Goal: Information Seeking & Learning: Learn about a topic

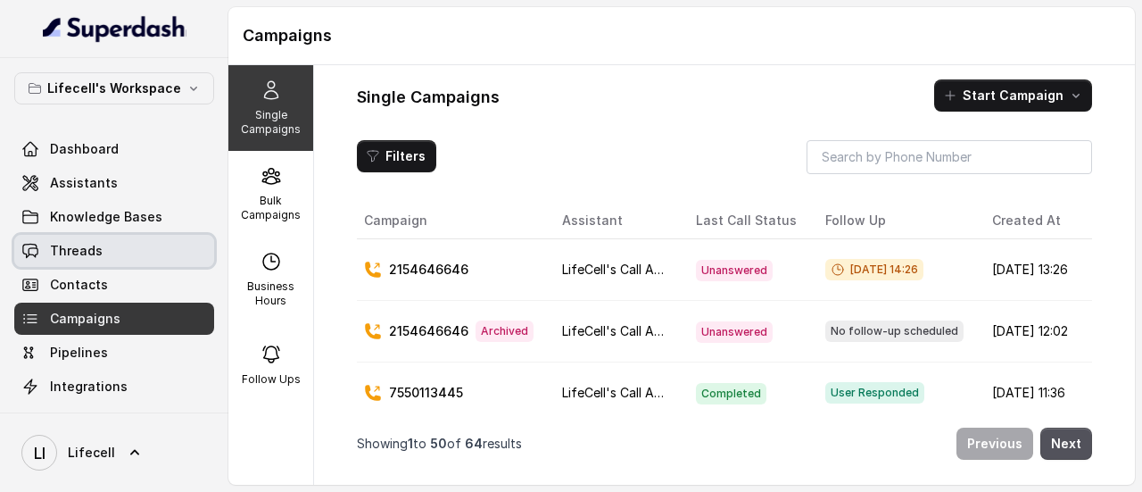
click at [56, 249] on span "Threads" at bounding box center [76, 251] width 53 height 18
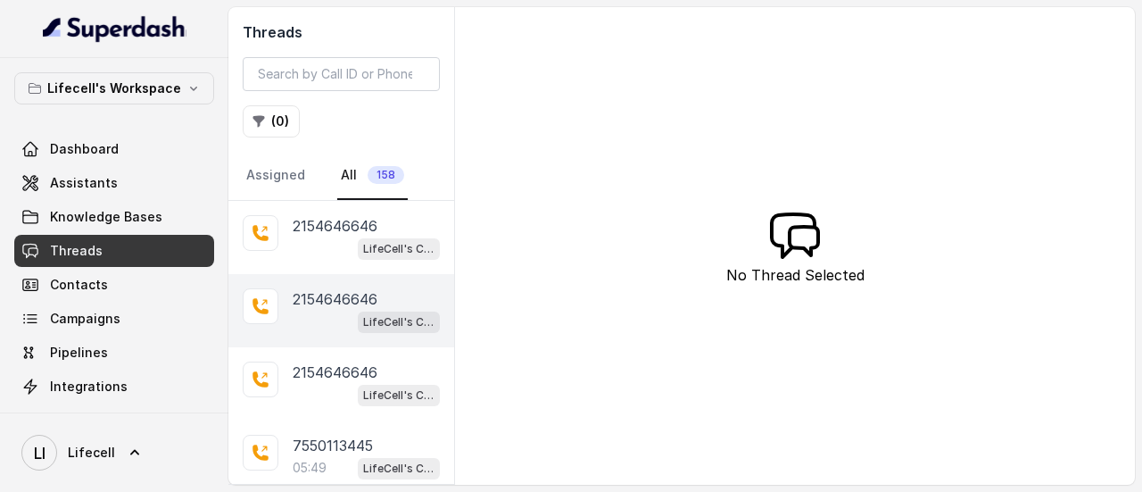
click at [344, 301] on p "2154646646" at bounding box center [335, 298] width 85 height 21
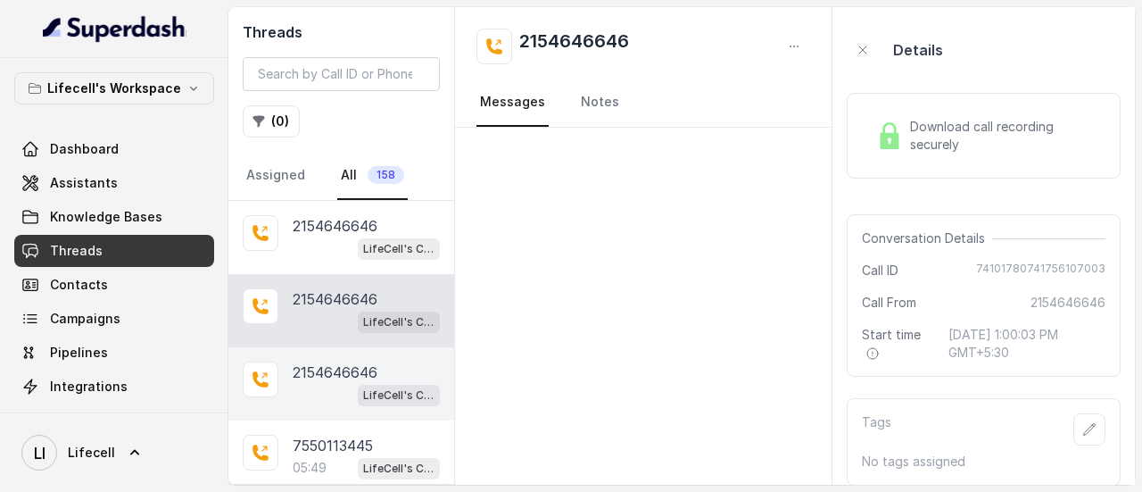
click at [345, 376] on p "2154646646" at bounding box center [335, 371] width 85 height 21
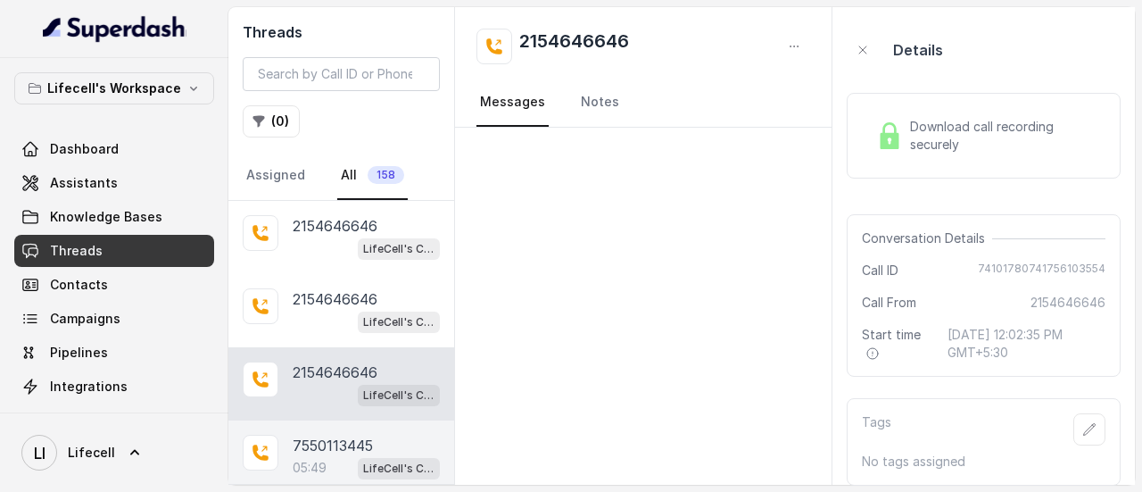
click at [340, 440] on p "7550113445" at bounding box center [333, 445] width 80 height 21
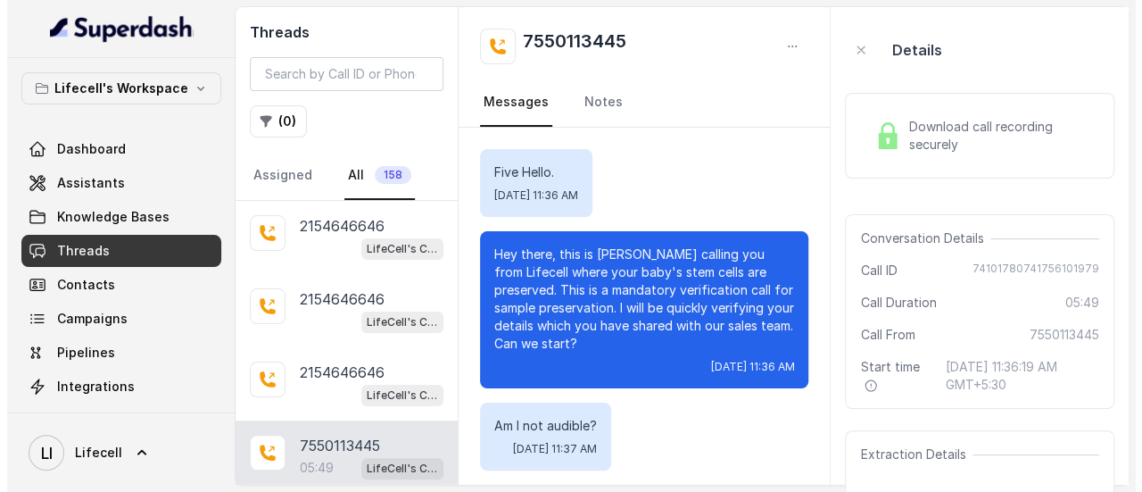
scroll to position [5421, 0]
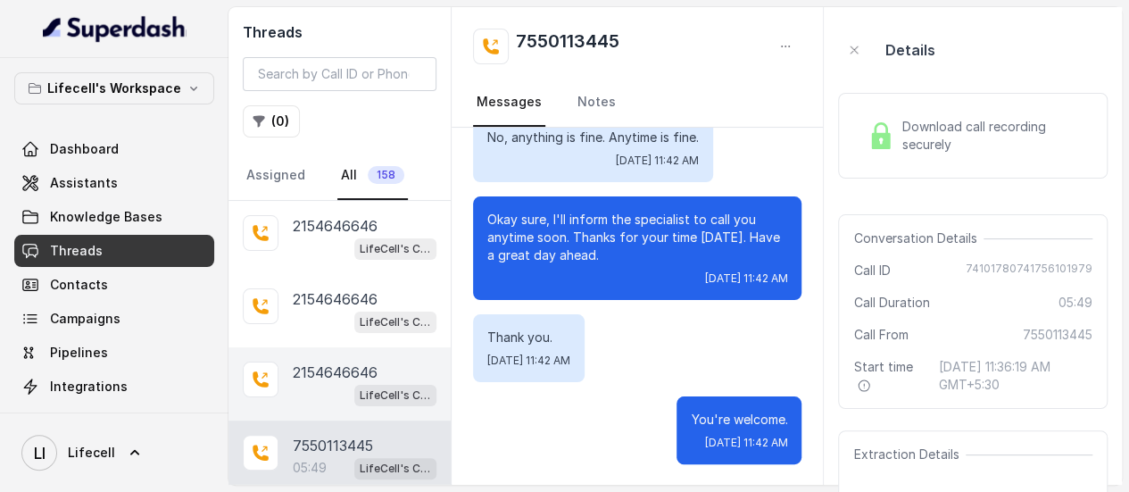
click at [351, 376] on p "2154646646" at bounding box center [335, 371] width 85 height 21
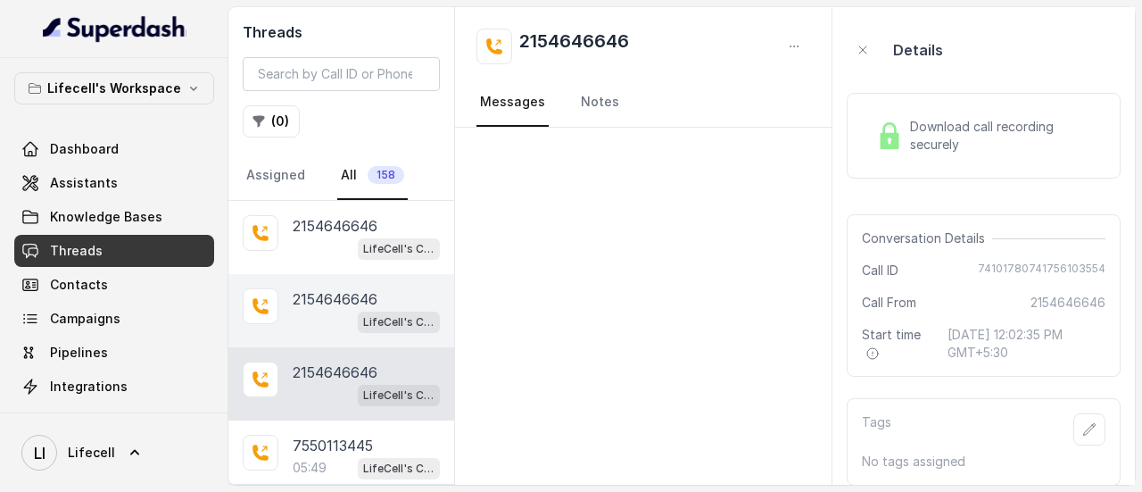
click at [349, 304] on p "2154646646" at bounding box center [335, 298] width 85 height 21
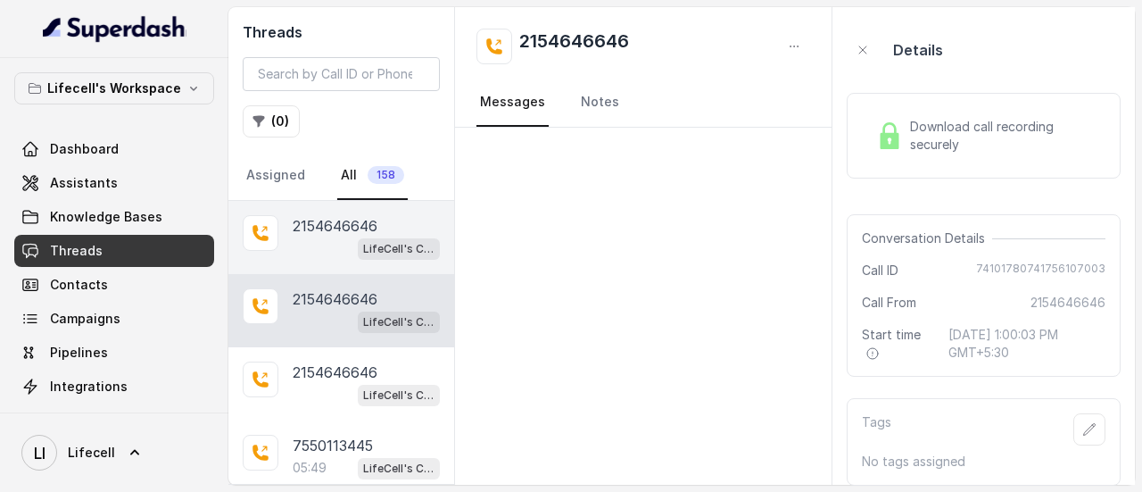
click at [321, 215] on p "2154646646" at bounding box center [335, 225] width 85 height 21
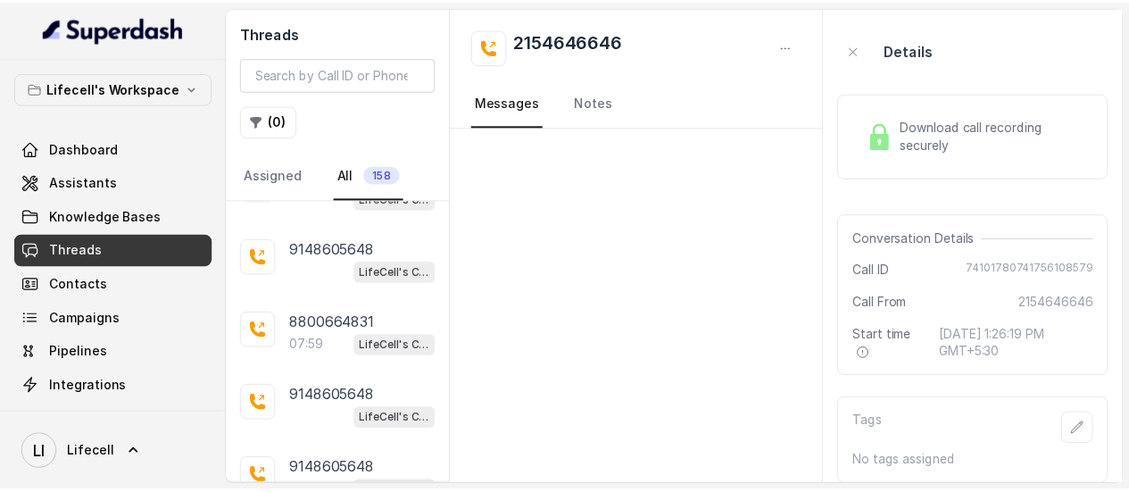
scroll to position [1116, 0]
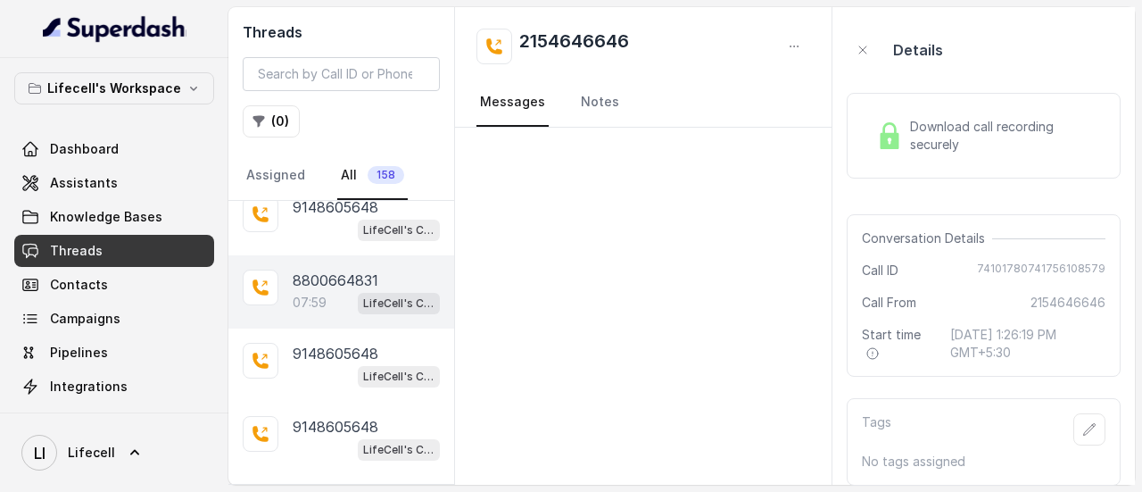
click at [313, 273] on p "8800664831" at bounding box center [336, 279] width 86 height 21
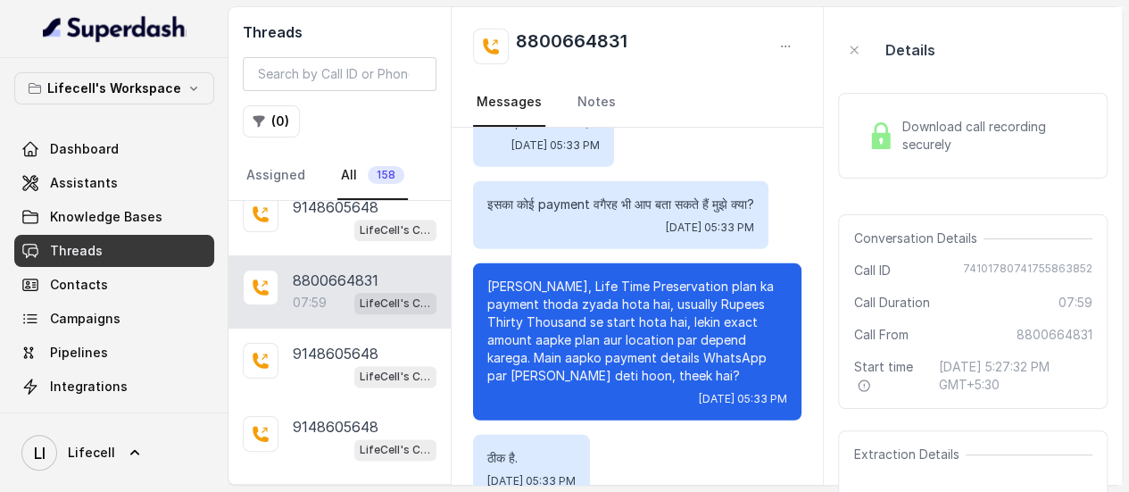
scroll to position [5850, 0]
